Goal: Information Seeking & Learning: Learn about a topic

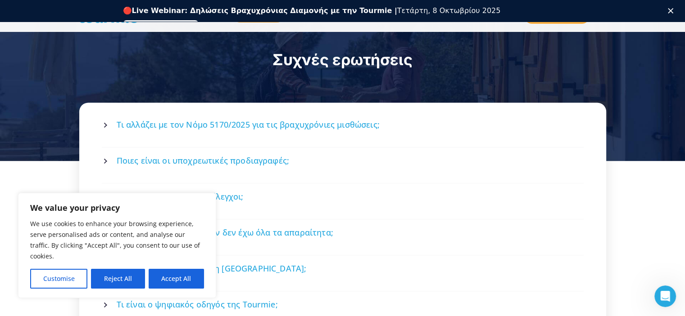
scroll to position [1286, 0]
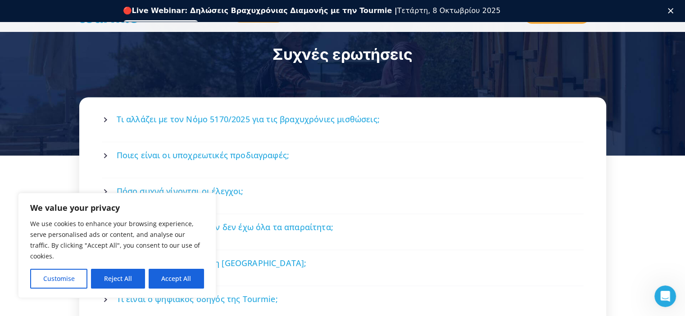
click at [255, 150] on span "Ποιες είναι οι υποχρεωτικές προδιαγραφές;" at bounding box center [203, 155] width 173 height 11
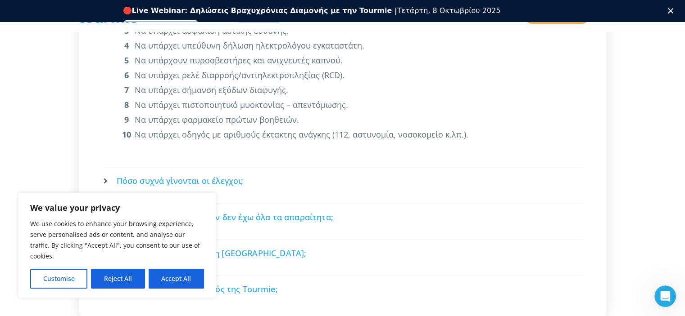
scroll to position [1515, 0]
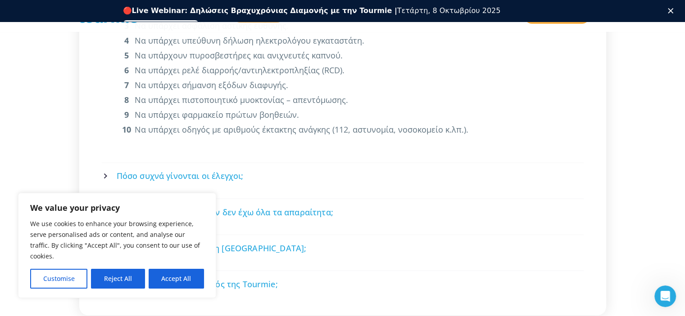
click at [218, 171] on span "Πόσο συχνά γίνονται οι έλεγχοι;" at bounding box center [180, 176] width 127 height 11
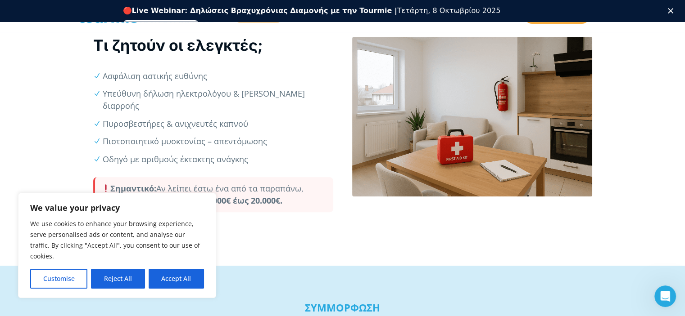
scroll to position [370, 0]
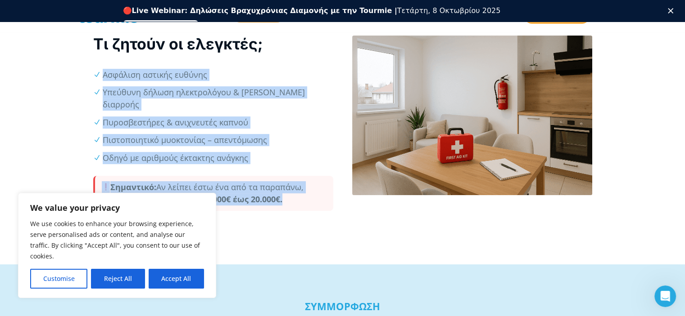
drag, startPoint x: 92, startPoint y: 71, endPoint x: 283, endPoint y: 185, distance: 222.4
click at [284, 187] on div "ΕΛΕΓΧΟΣ ΚΑΤΑΛΥΜΑΤΟΣ Τι ζητούν οι ελεγκτές; Ασφάλιση αστικής ευθύνης Υπεύθυνη δή…" at bounding box center [213, 120] width 259 height 218
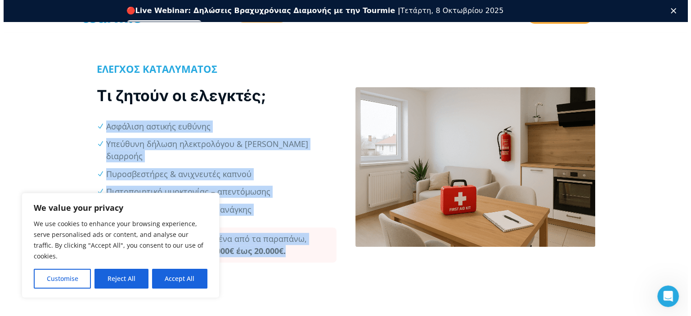
scroll to position [318, 0]
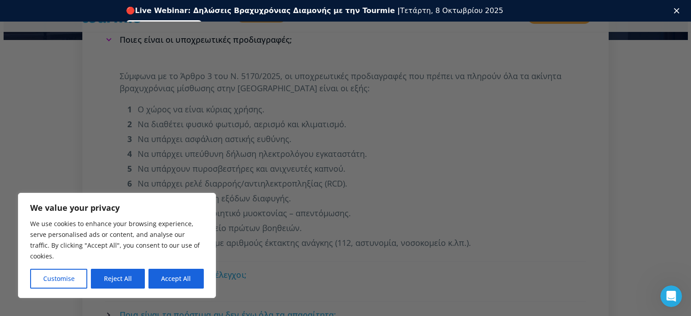
scroll to position [1338, 0]
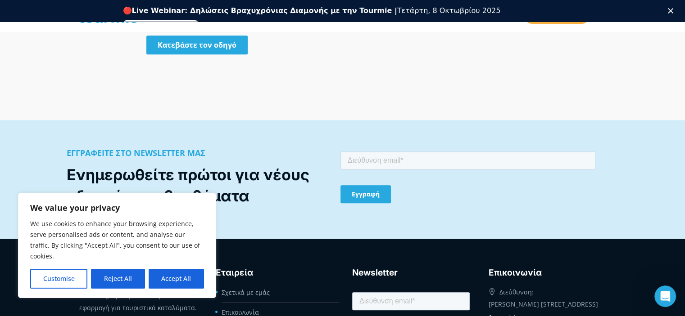
scroll to position [999, 0]
